Goal: Task Accomplishment & Management: Manage account settings

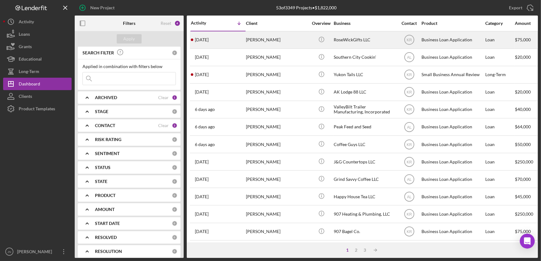
click at [259, 40] on div "[PERSON_NAME]" at bounding box center [277, 40] width 62 height 16
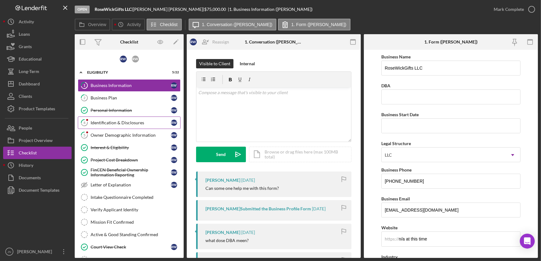
click at [124, 119] on link "4 Identification & Disclosures R W" at bounding box center [129, 123] width 103 height 12
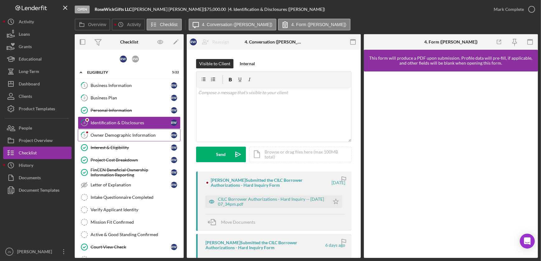
click at [115, 135] on div "Owner Demographic Information" at bounding box center [131, 135] width 80 height 5
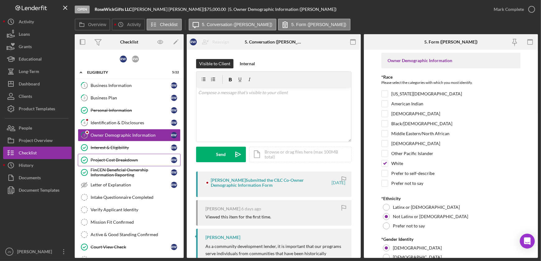
click at [124, 156] on link "Project Cost Breakdown Project Cost Breakdown R W" at bounding box center [129, 160] width 103 height 12
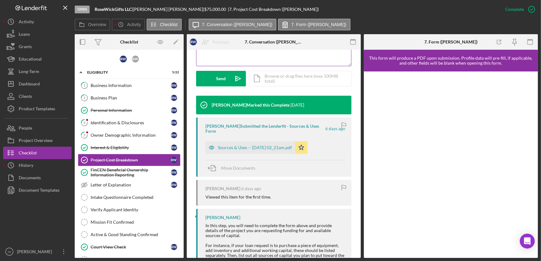
scroll to position [170, 0]
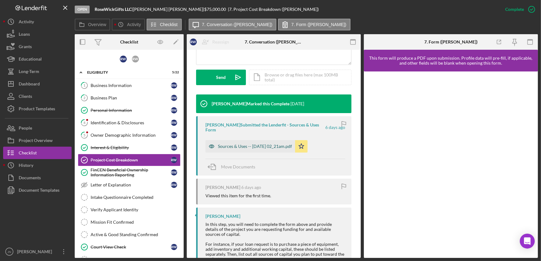
click at [256, 147] on div "Sources & Uses -- [DATE] 02_21am.pdf" at bounding box center [255, 146] width 74 height 5
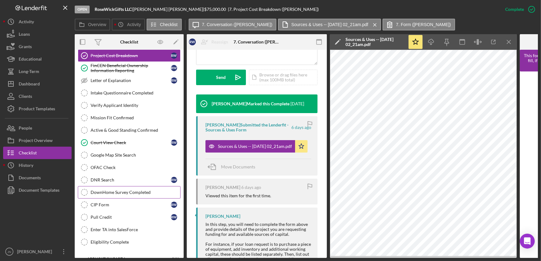
scroll to position [113, 0]
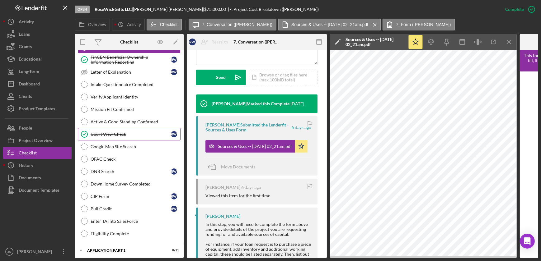
click at [120, 132] on div "Court View Check" at bounding box center [131, 134] width 80 height 5
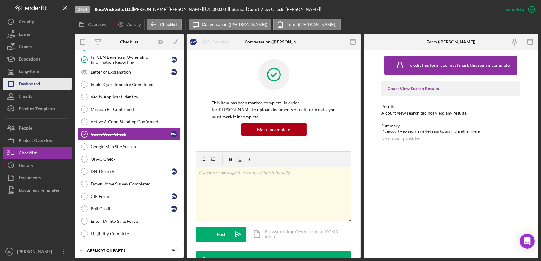
click at [34, 82] on div "Dashboard" at bounding box center [29, 85] width 21 height 14
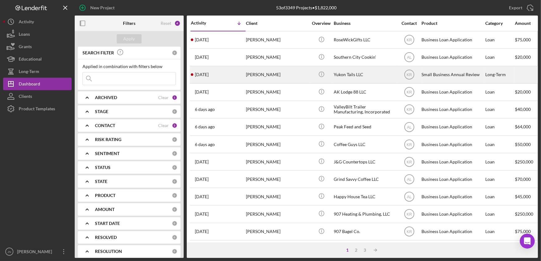
click at [263, 75] on div "[PERSON_NAME]" at bounding box center [277, 75] width 62 height 16
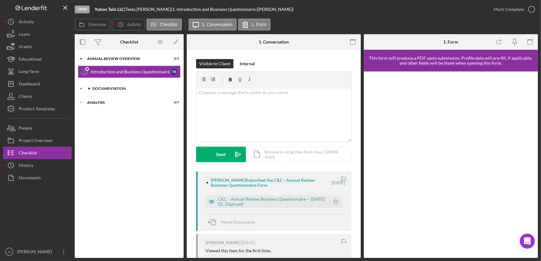
click at [123, 90] on div "Icon/Expander Documentation 0 / 3" at bounding box center [129, 88] width 109 height 12
click at [116, 101] on div "Business Financials" at bounding box center [131, 101] width 80 height 5
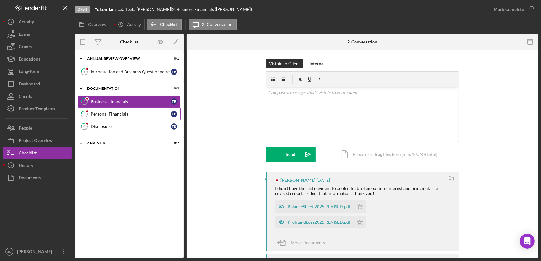
click at [115, 114] on div "Personal Financials" at bounding box center [131, 114] width 80 height 5
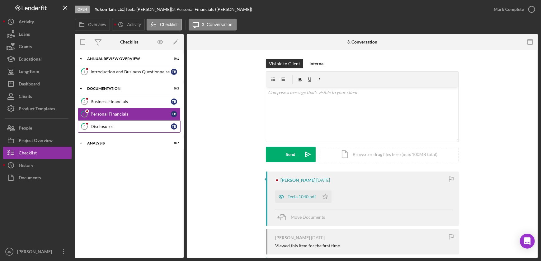
click at [111, 128] on div "Disclosures" at bounding box center [131, 126] width 80 height 5
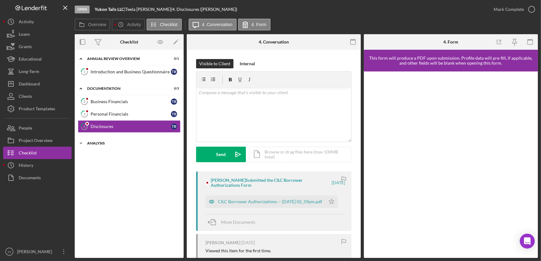
click at [105, 147] on div "Icon/Expander Analysis 0 / 7" at bounding box center [129, 143] width 109 height 12
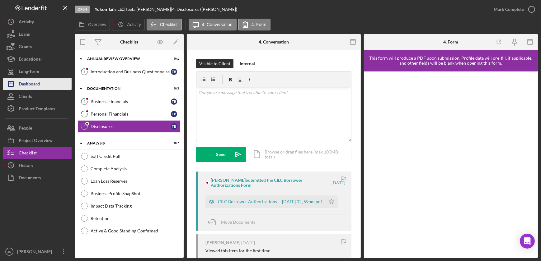
click at [29, 83] on div "Dashboard" at bounding box center [29, 85] width 21 height 14
